Goal: Check status

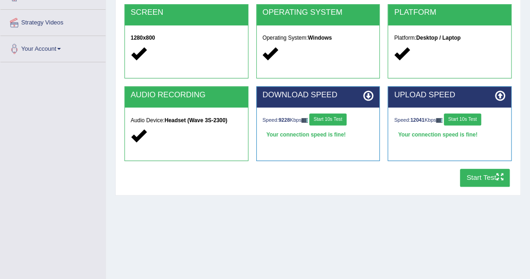
scroll to position [167, 0]
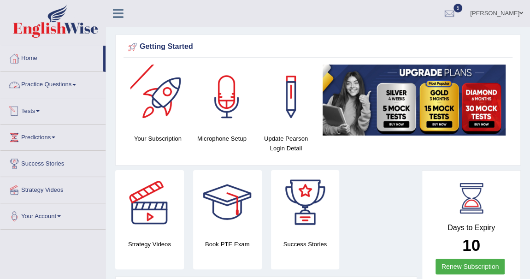
click at [39, 109] on link "Tests" at bounding box center [52, 109] width 105 height 23
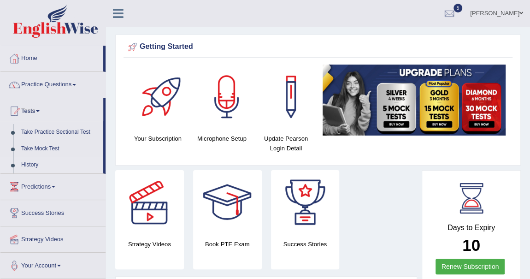
click at [35, 165] on link "History" at bounding box center [60, 165] width 86 height 17
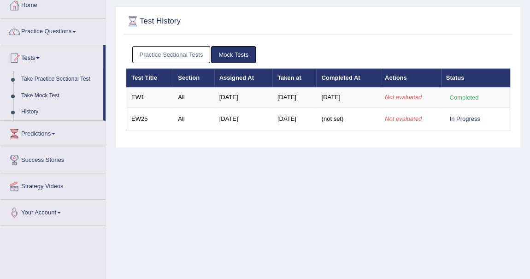
scroll to position [41, 0]
